Goal: Task Accomplishment & Management: Manage account settings

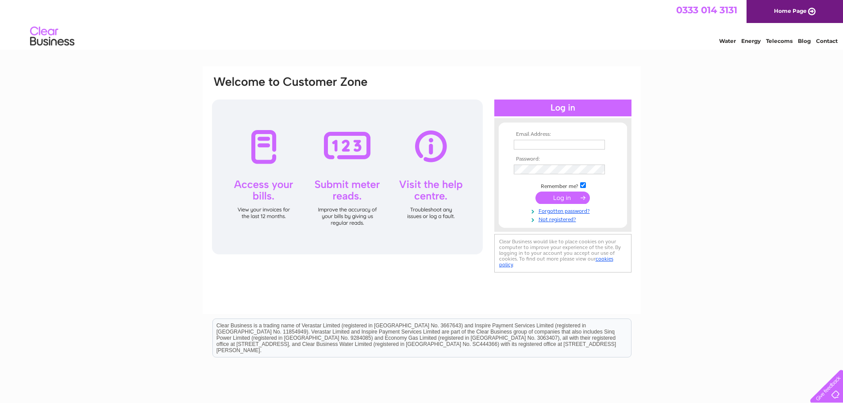
type input "admin@missiontoseafarers-ni.org"
click at [557, 196] on input "submit" at bounding box center [563, 198] width 54 height 12
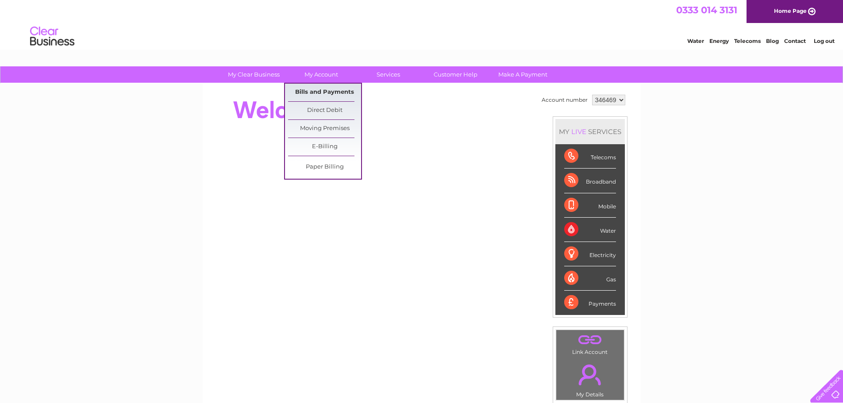
click at [312, 96] on link "Bills and Payments" at bounding box center [324, 93] width 73 height 18
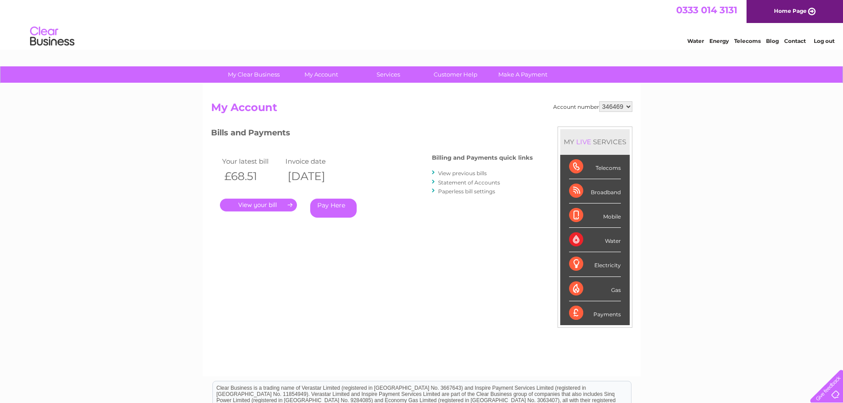
click at [266, 205] on link "." at bounding box center [258, 205] width 77 height 13
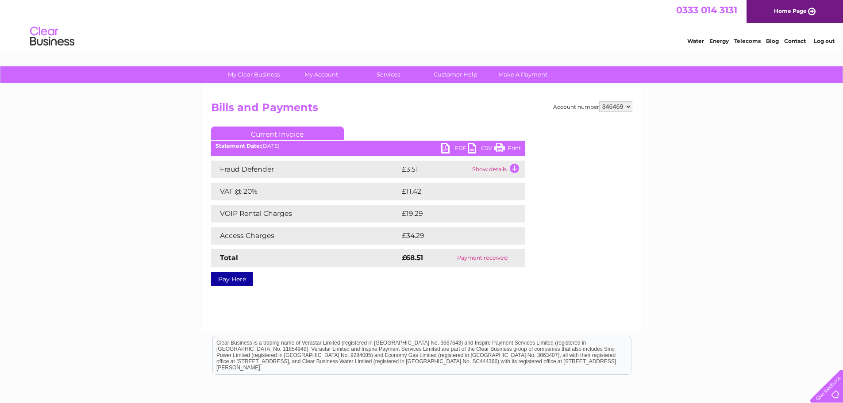
click at [444, 148] on link "PDF" at bounding box center [454, 149] width 27 height 13
